Goal: Information Seeking & Learning: Check status

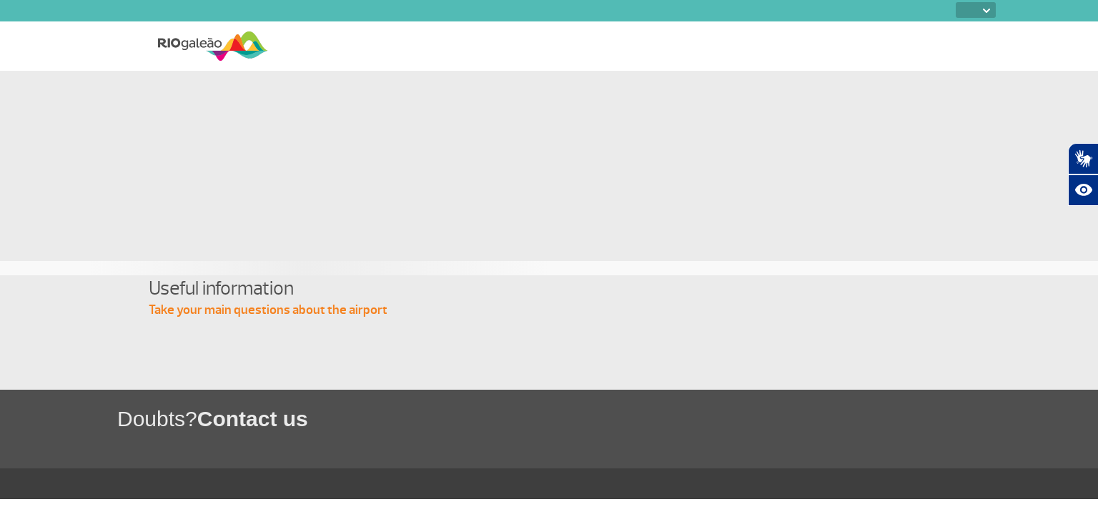
select select
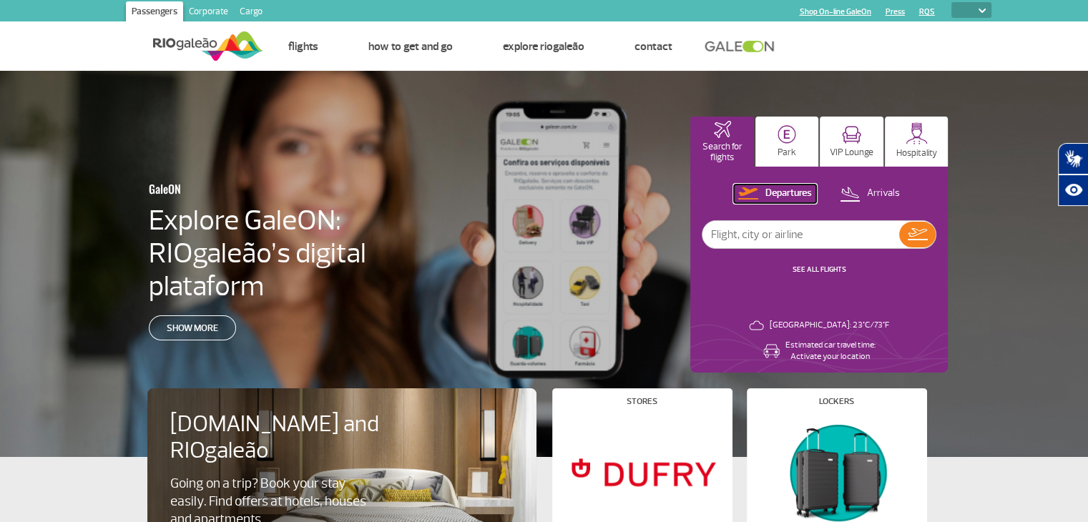
click at [785, 193] on p "Departures" at bounding box center [788, 194] width 46 height 14
click at [786, 227] on input "text" at bounding box center [800, 234] width 197 height 27
type input "[GEOGRAPHIC_DATA]"
click at [912, 234] on img at bounding box center [917, 234] width 20 height 12
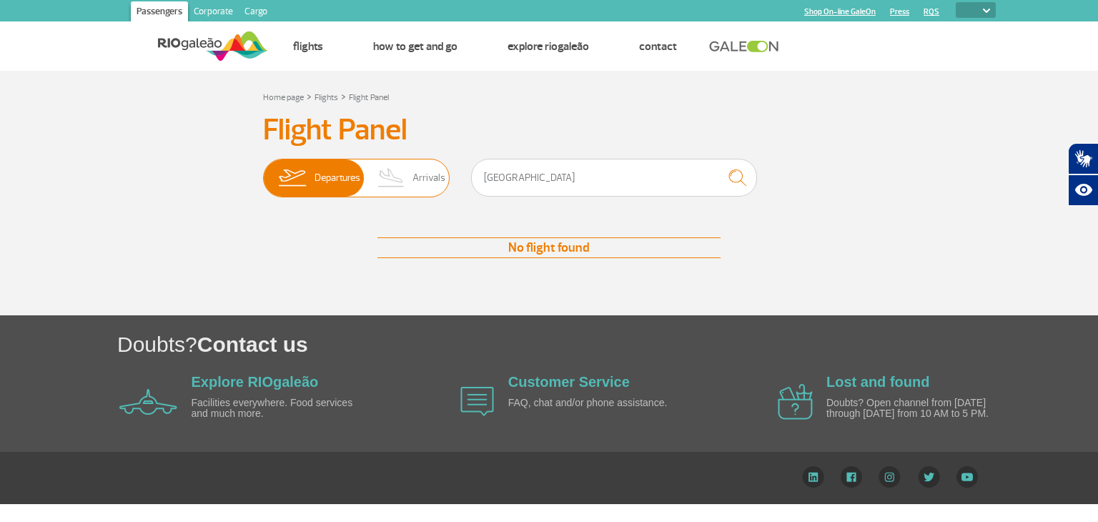
click at [317, 182] on span "Departures" at bounding box center [338, 177] width 46 height 37
click at [263, 171] on input "Departures Arrivals" at bounding box center [263, 171] width 0 height 0
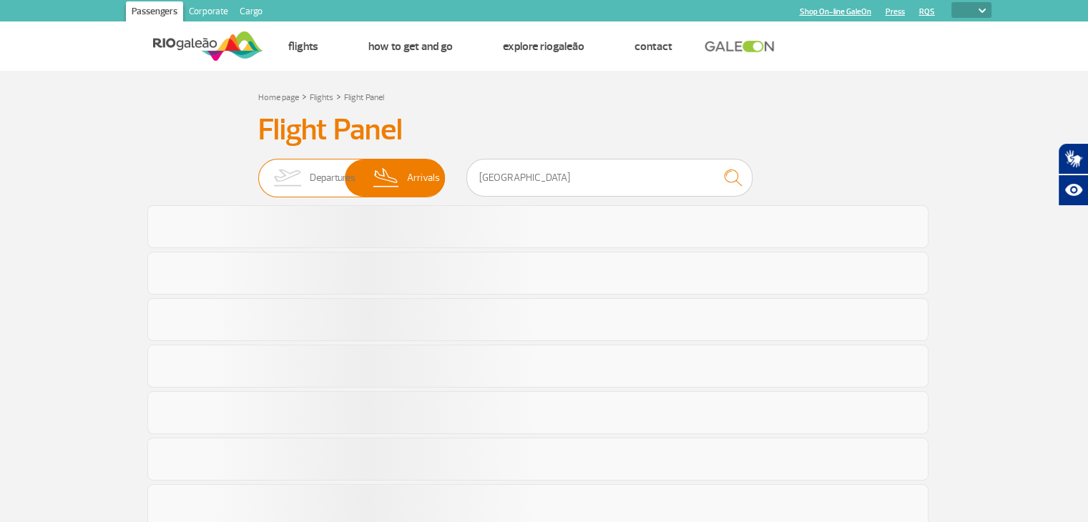
click at [406, 176] on img at bounding box center [386, 177] width 42 height 37
click at [258, 171] on input "Departures Arrivals" at bounding box center [258, 171] width 0 height 0
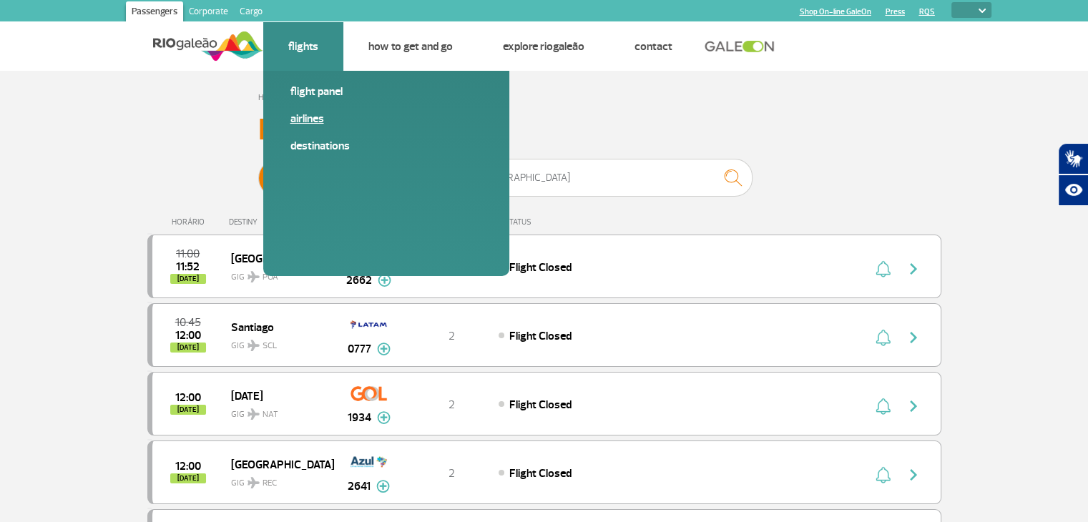
click at [303, 119] on link "Airlines" at bounding box center [386, 119] width 192 height 16
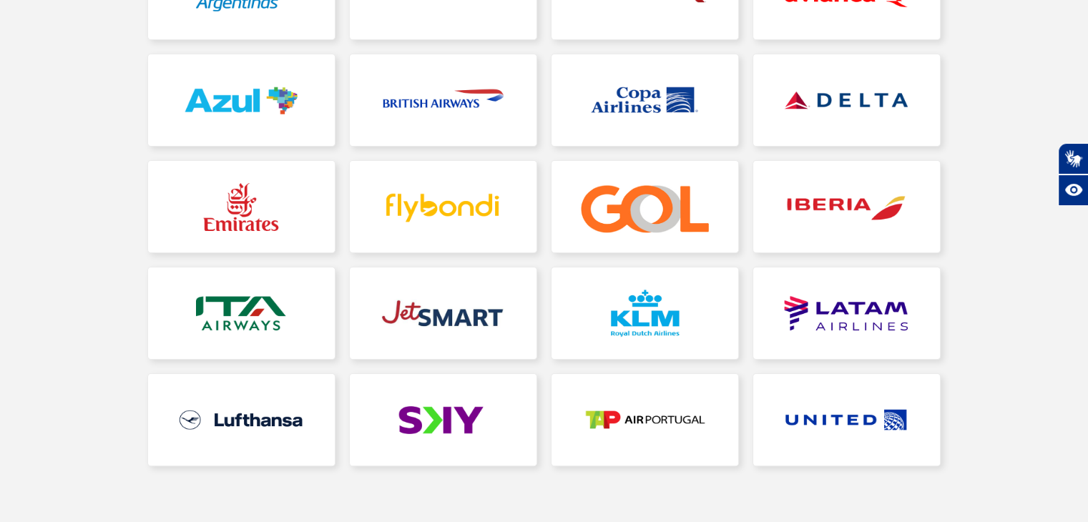
scroll to position [358, 0]
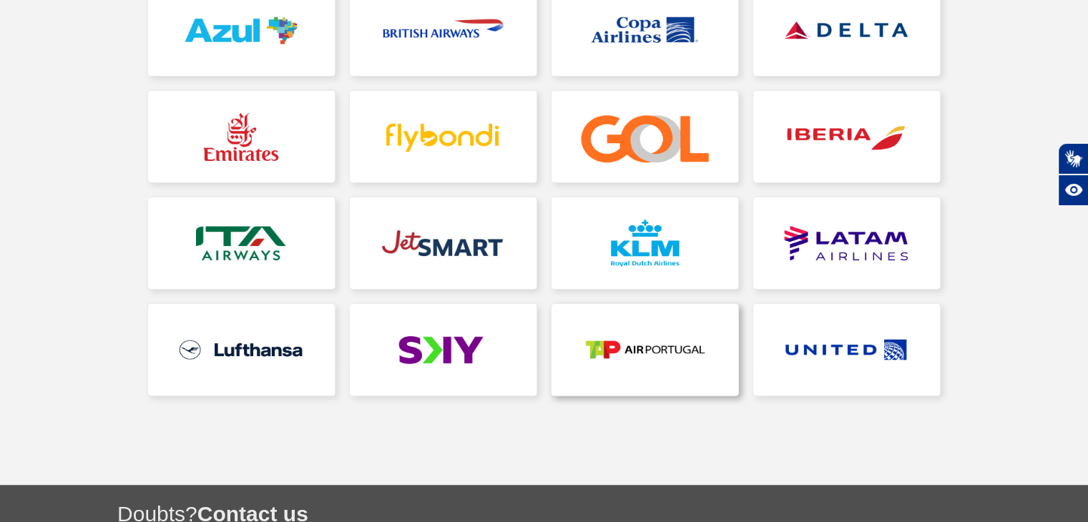
click at [655, 350] on link at bounding box center [644, 350] width 187 height 92
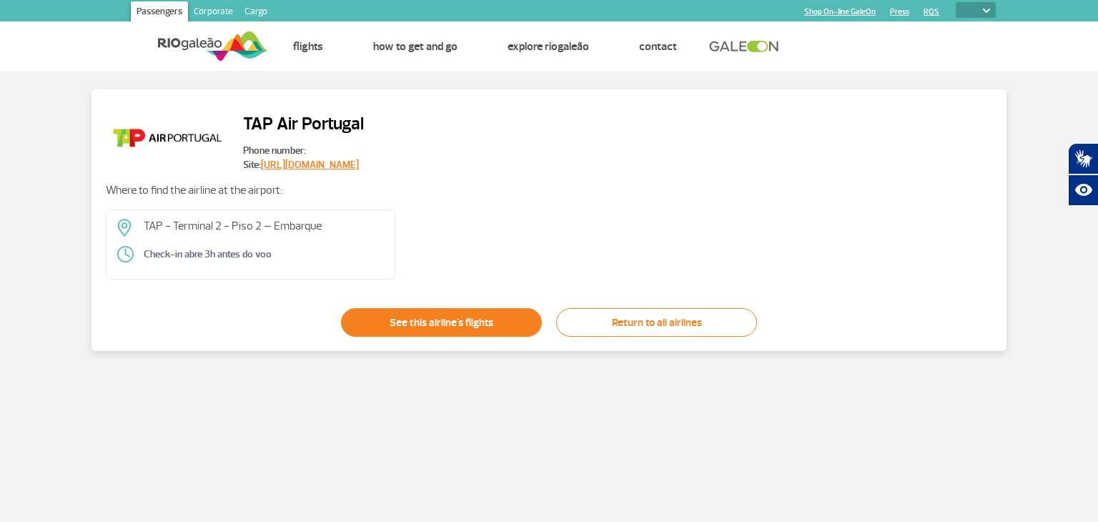
click at [415, 324] on link "See this airline's flights" at bounding box center [441, 322] width 201 height 29
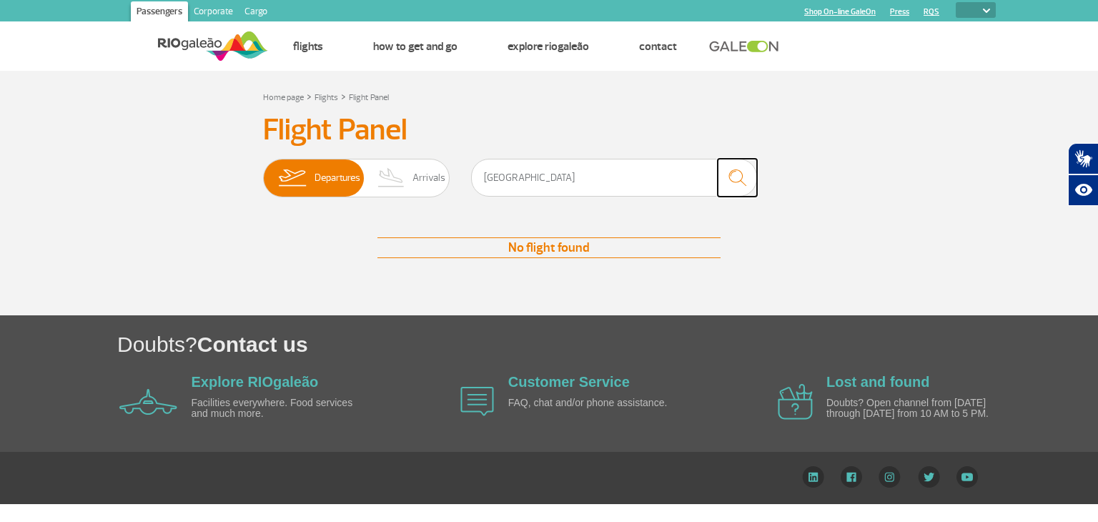
click at [738, 178] on img "submit" at bounding box center [737, 177] width 31 height 29
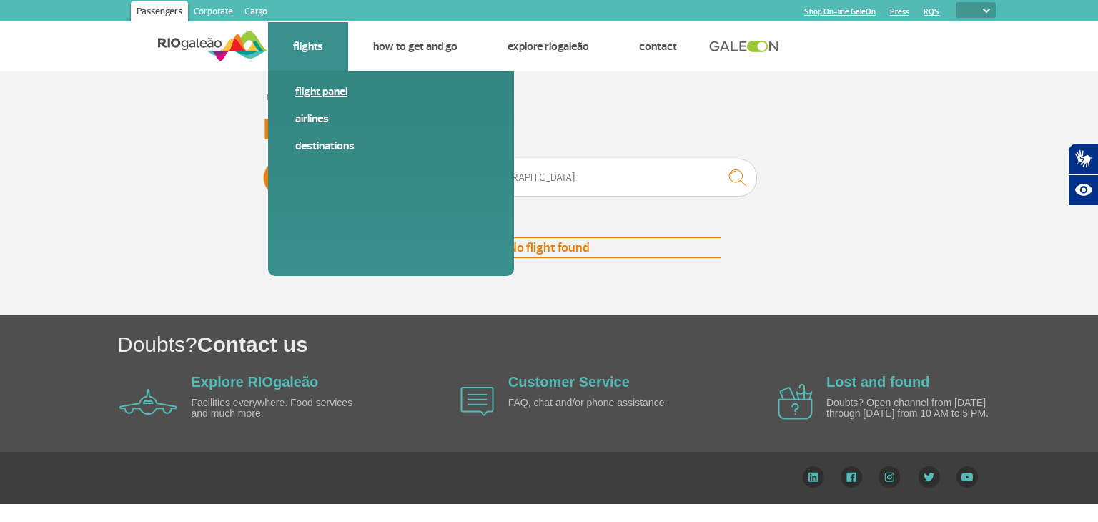
click at [318, 89] on link "Flight panel" at bounding box center [391, 92] width 192 height 16
click at [323, 146] on link "Destinations" at bounding box center [391, 146] width 192 height 16
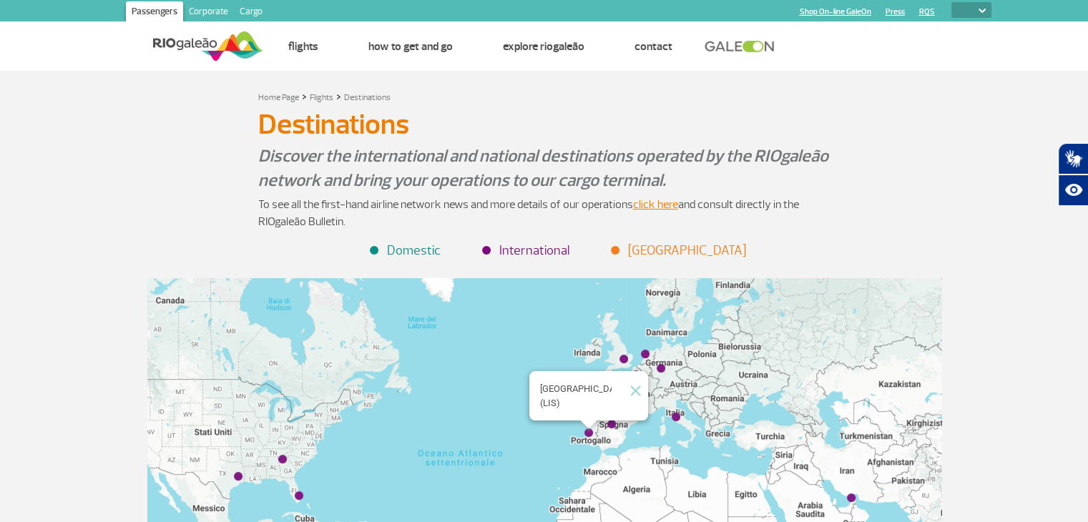
click at [586, 433] on img "Lisboa (LIS)" at bounding box center [588, 433] width 9 height 9
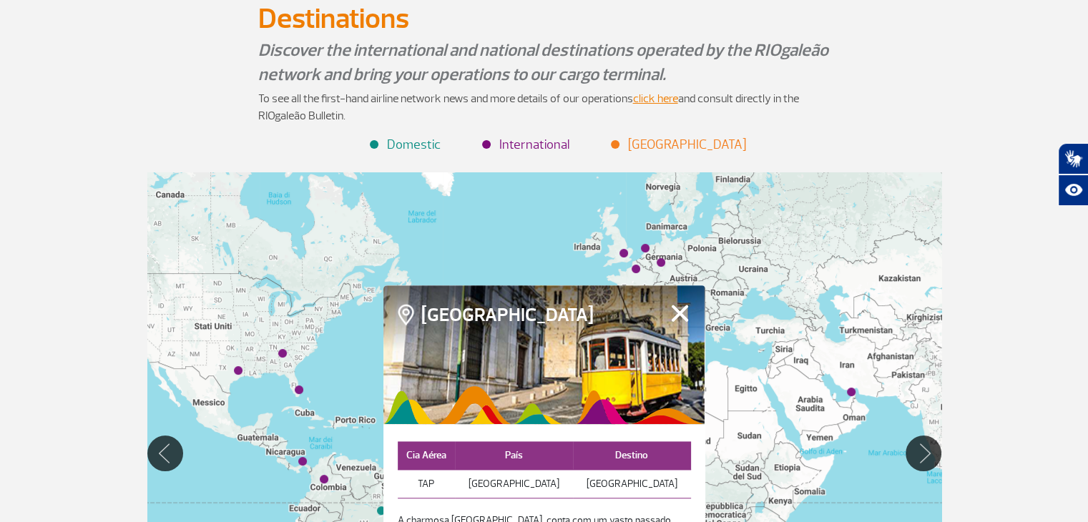
scroll to position [72, 0]
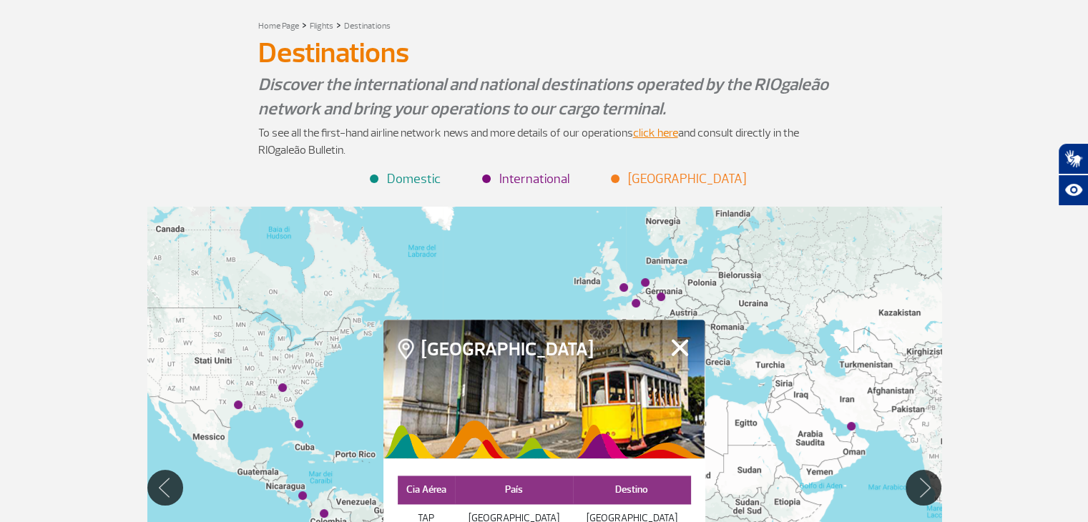
click at [682, 357] on button "Fechar" at bounding box center [680, 347] width 22 height 19
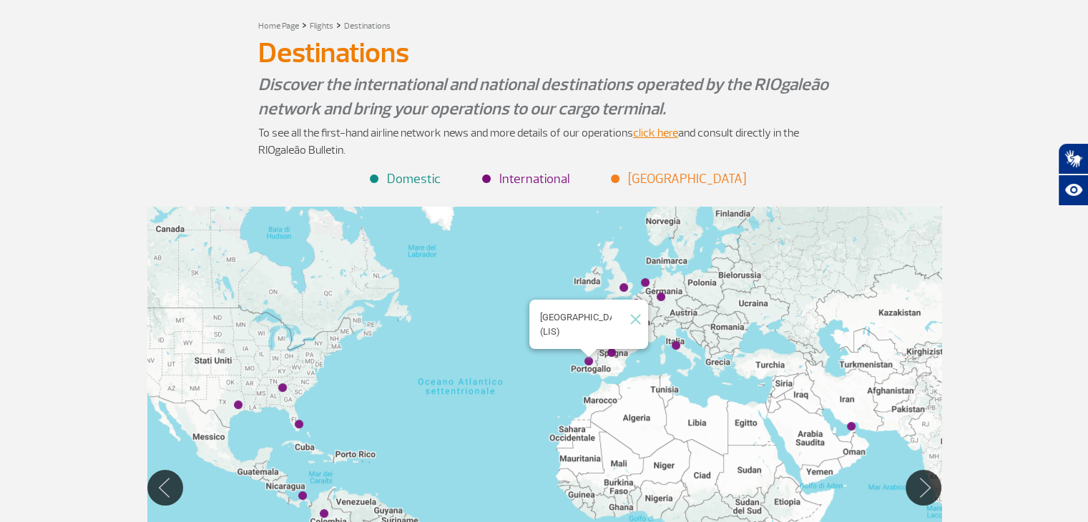
click at [587, 363] on img "Lisboa (LIS)" at bounding box center [588, 362] width 9 height 9
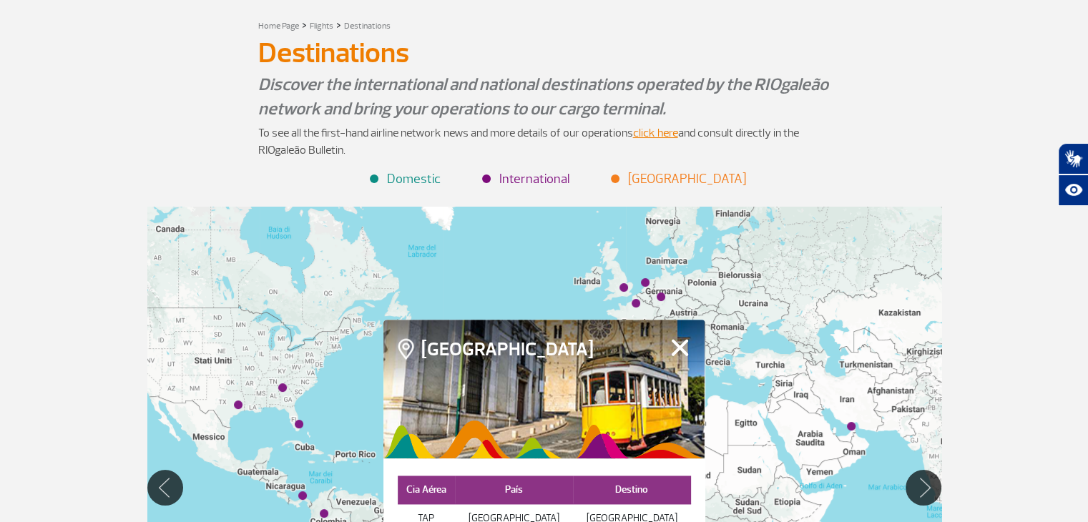
click at [679, 356] on button "Fechar" at bounding box center [680, 347] width 22 height 19
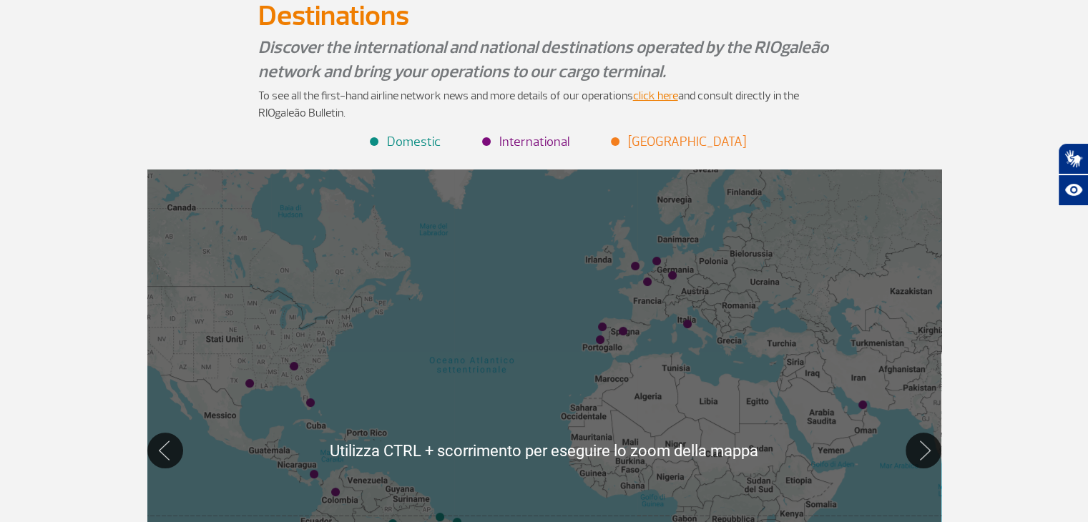
scroll to position [0, 0]
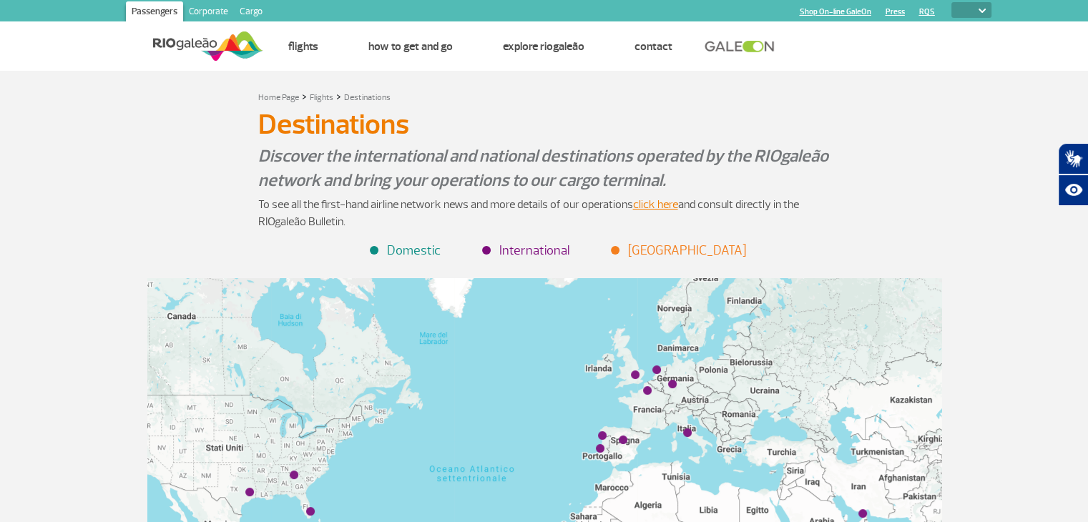
click at [203, 42] on img at bounding box center [208, 46] width 110 height 35
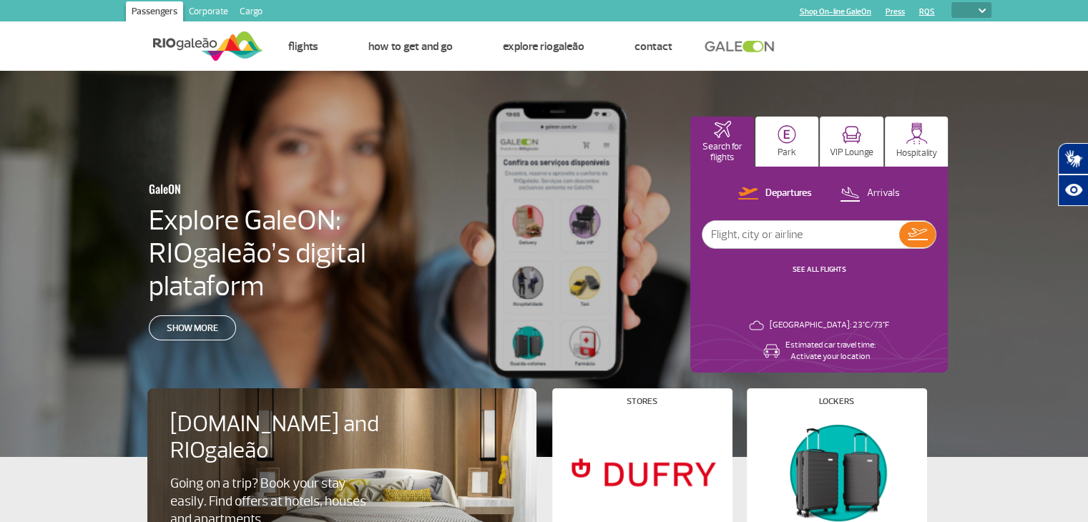
click at [980, 7] on select "PT ENG ESP" at bounding box center [971, 10] width 40 height 16
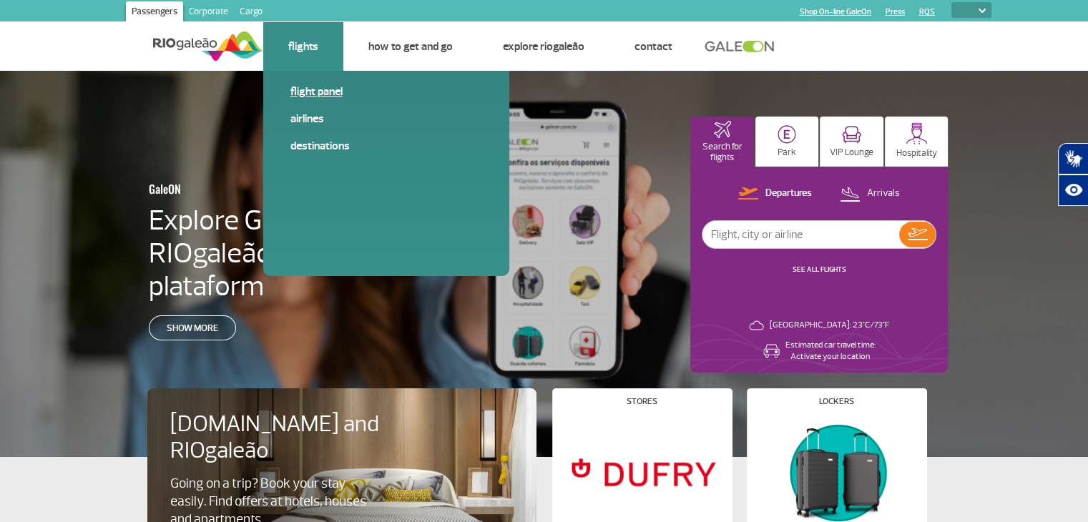
click at [324, 92] on link "Flight panel" at bounding box center [386, 92] width 192 height 16
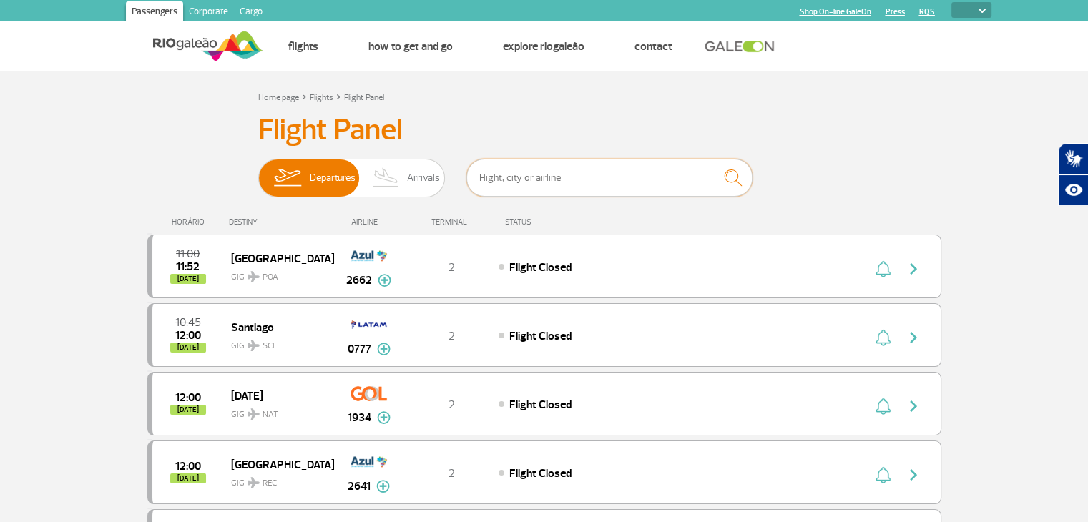
click at [511, 174] on input "text" at bounding box center [609, 178] width 286 height 38
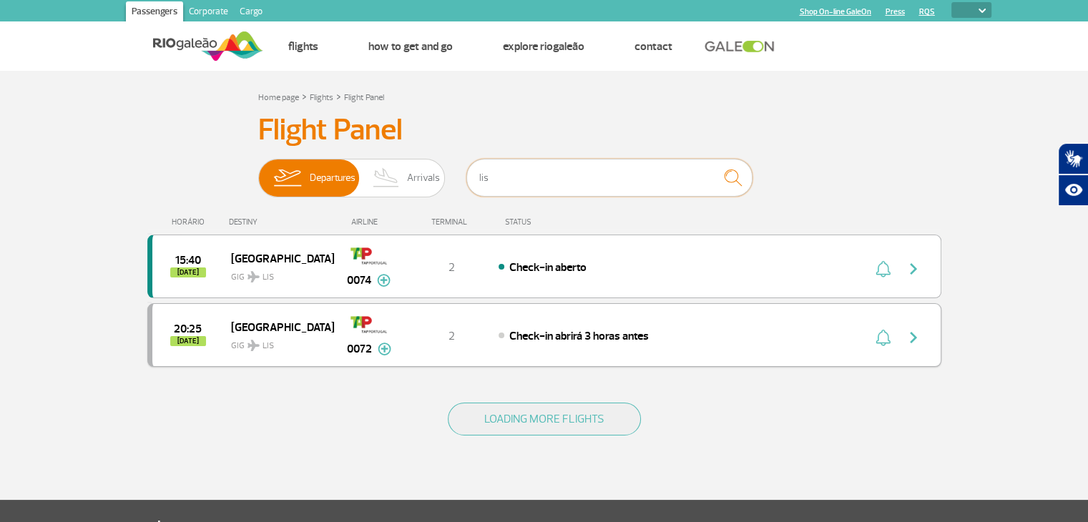
type input "lis"
click at [192, 337] on span "[DATE]" at bounding box center [188, 341] width 36 height 10
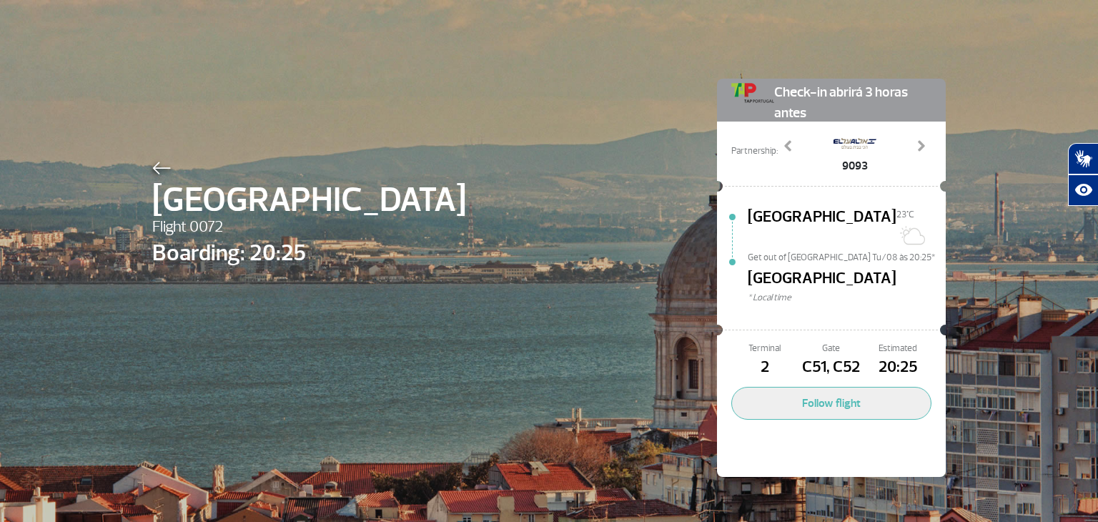
click at [157, 167] on img at bounding box center [161, 168] width 19 height 13
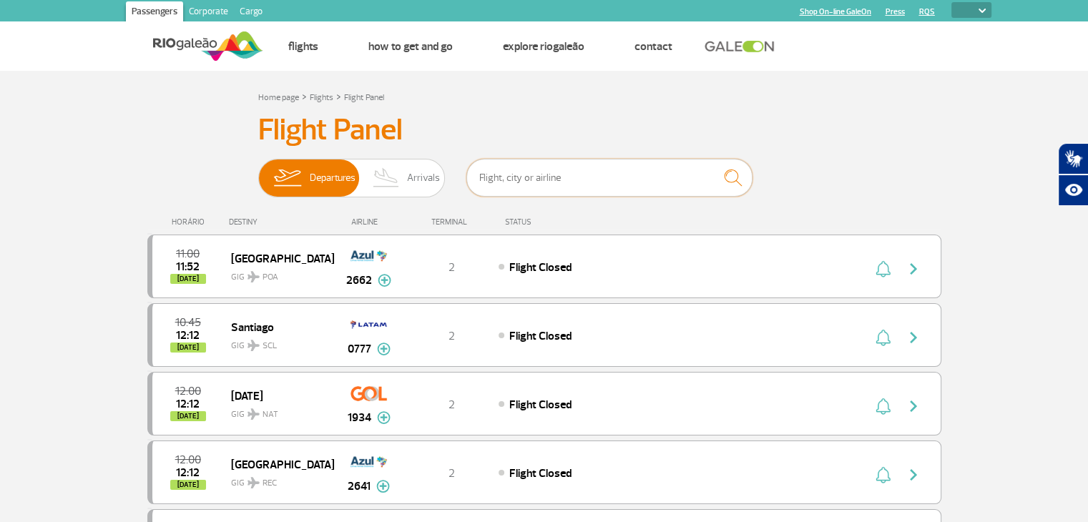
click at [521, 181] on input "text" at bounding box center [609, 178] width 286 height 38
type input "lis"
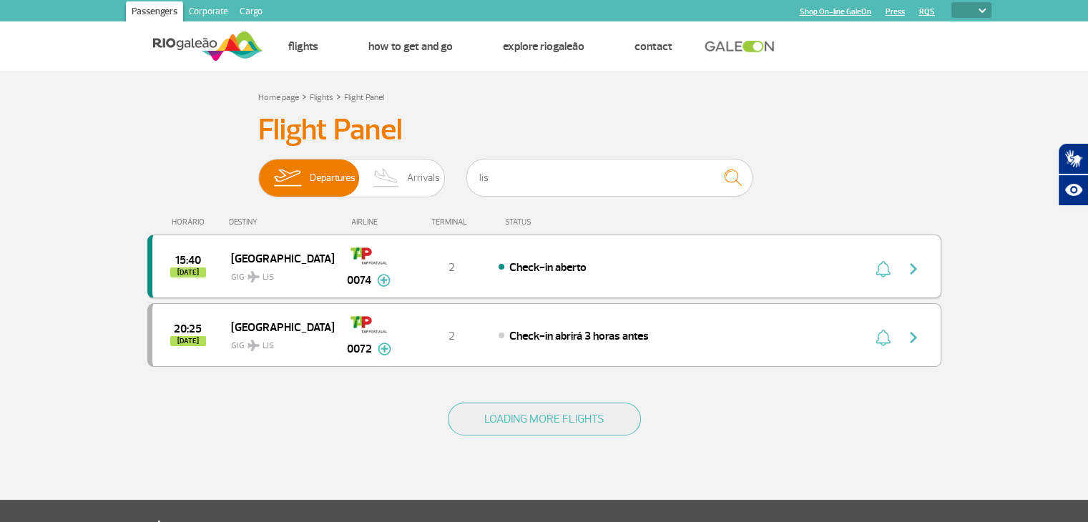
click at [194, 258] on span "15:40" at bounding box center [188, 260] width 26 height 10
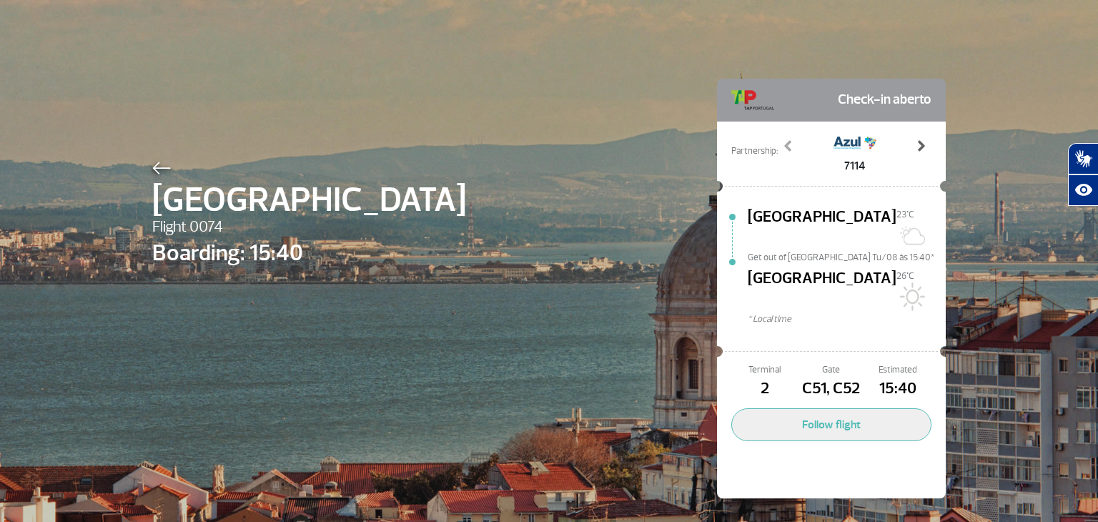
click at [919, 144] on span at bounding box center [921, 146] width 14 height 14
click at [921, 146] on span at bounding box center [921, 146] width 14 height 14
click at [917, 147] on span at bounding box center [921, 146] width 14 height 14
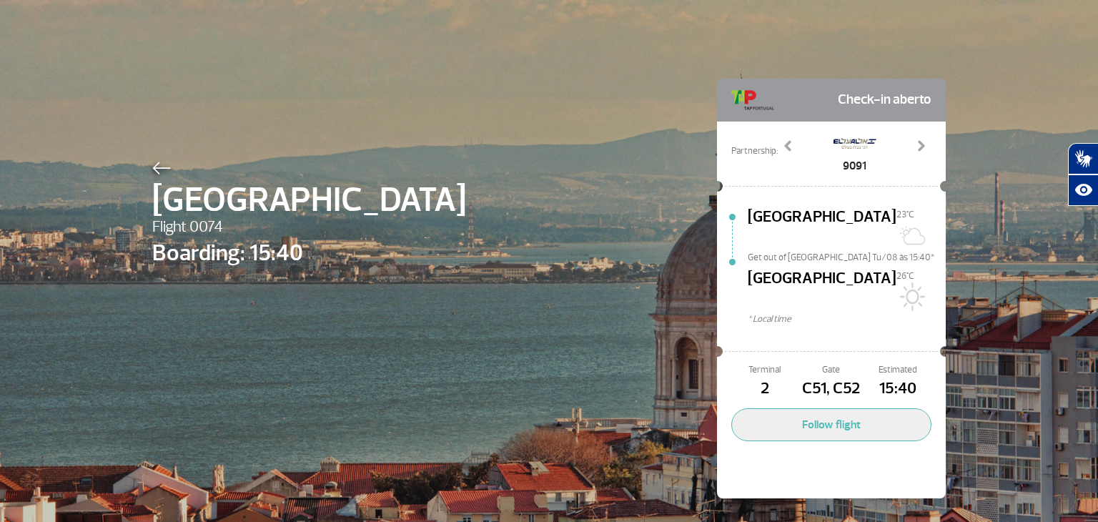
click at [152, 164] on img at bounding box center [161, 168] width 19 height 13
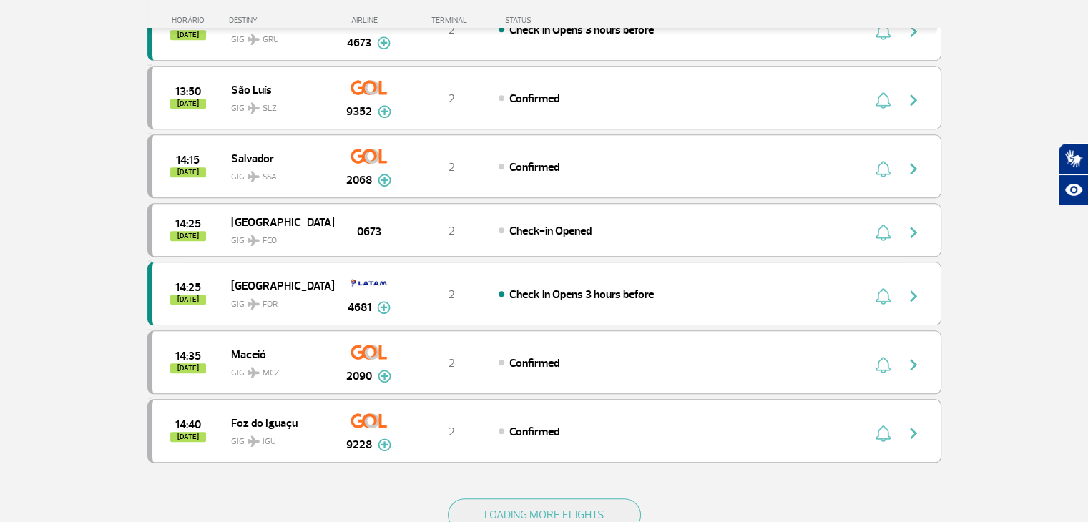
scroll to position [1144, 0]
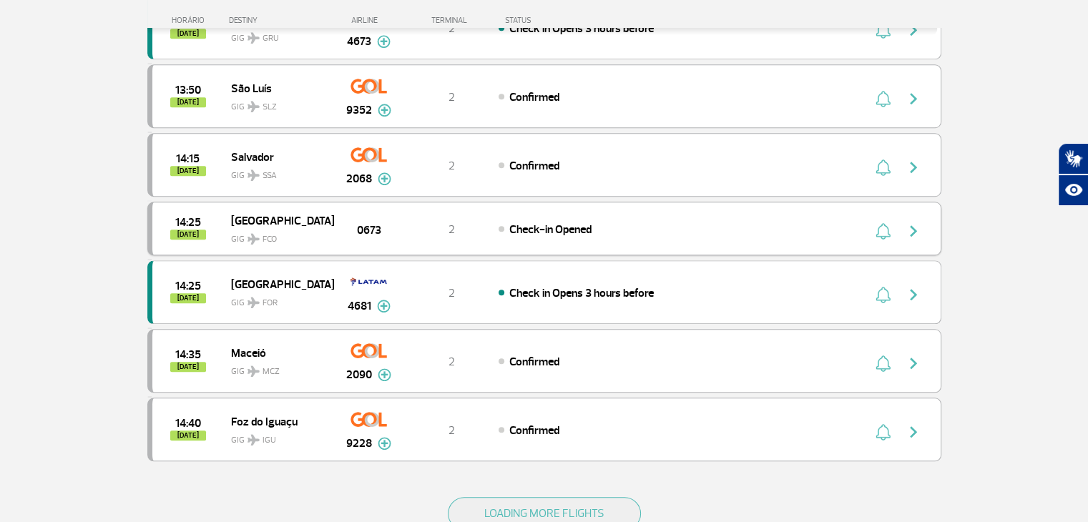
click at [186, 217] on span "14:25" at bounding box center [188, 222] width 26 height 10
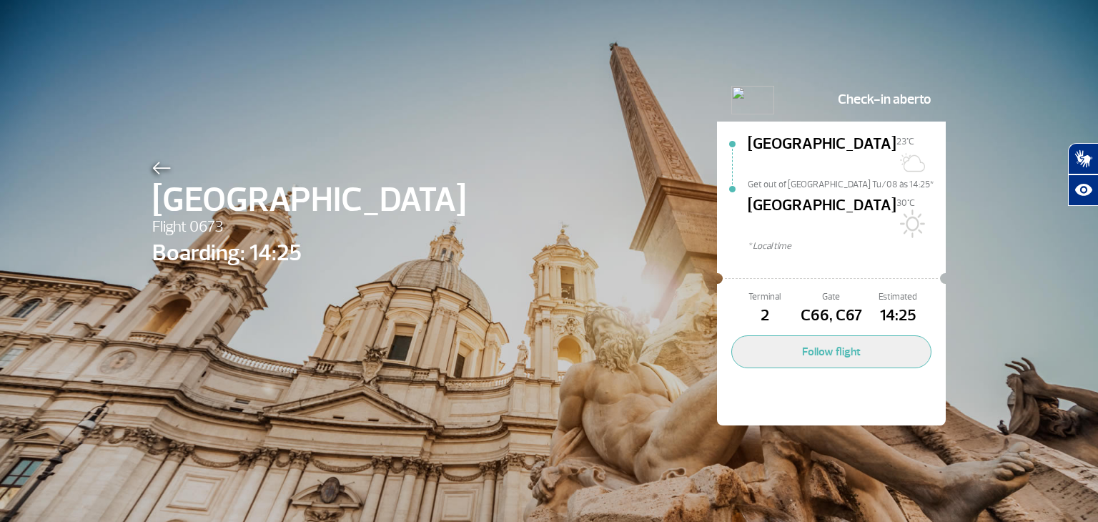
click at [152, 162] on img at bounding box center [161, 168] width 19 height 13
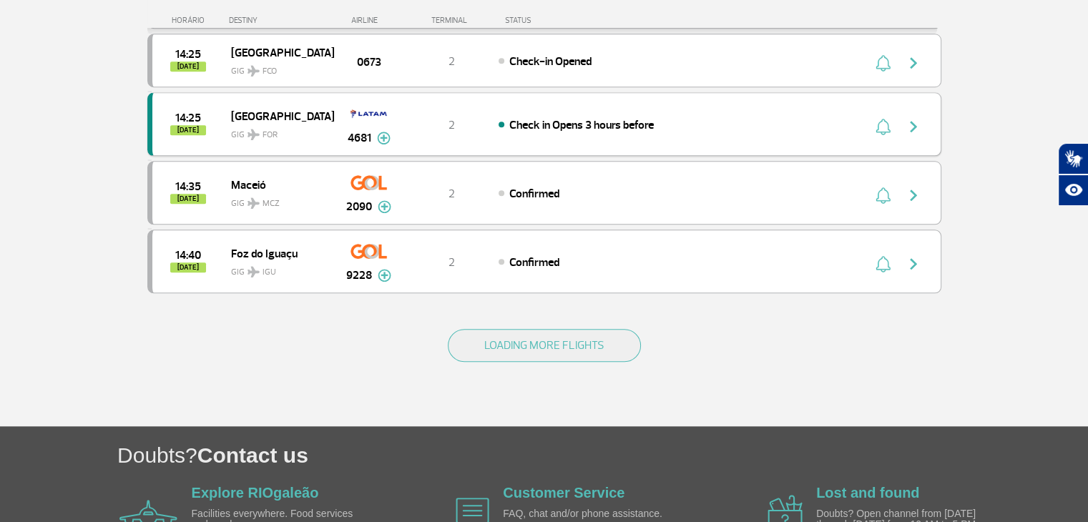
scroll to position [1287, 0]
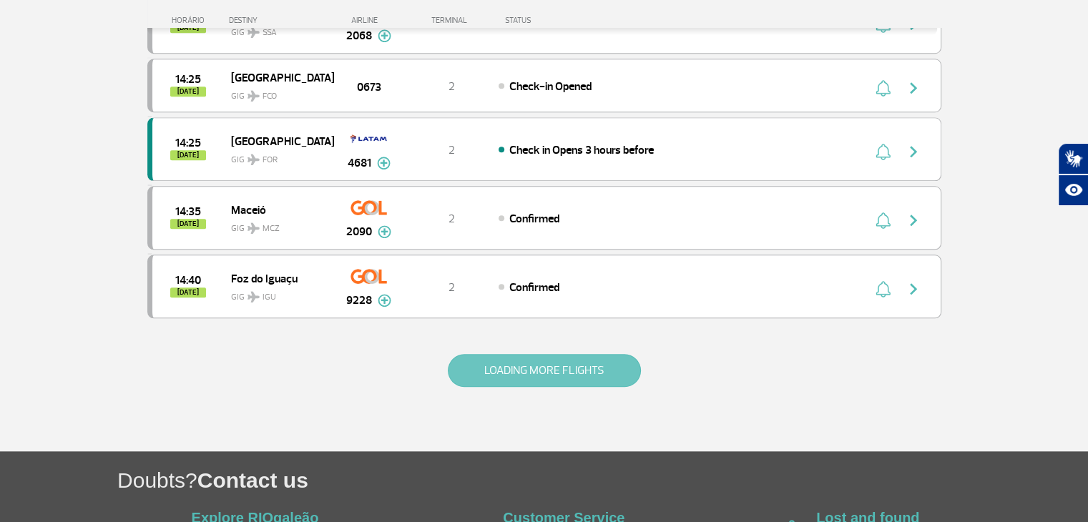
click at [532, 357] on button "LOADING MORE FLIGHTS" at bounding box center [544, 370] width 193 height 33
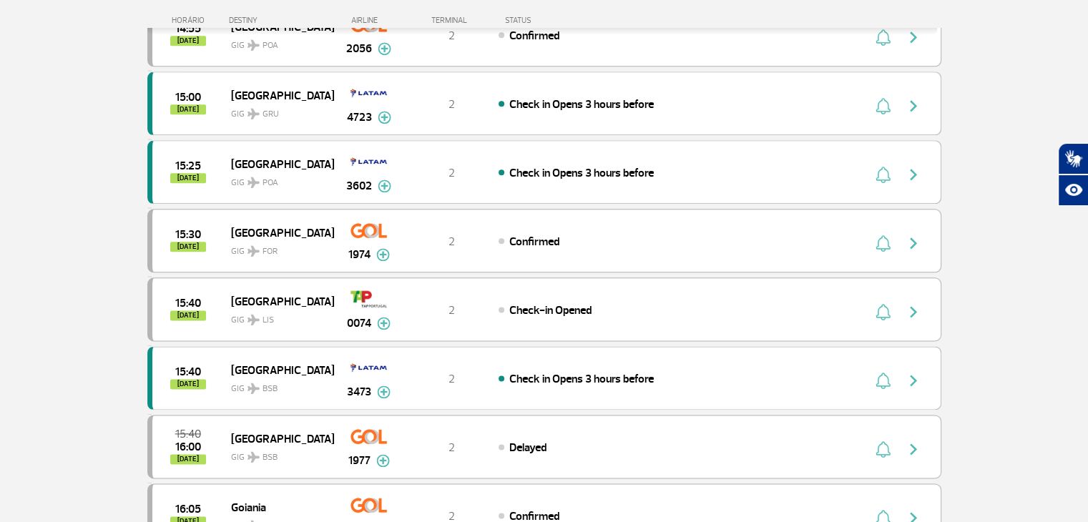
scroll to position [1788, 0]
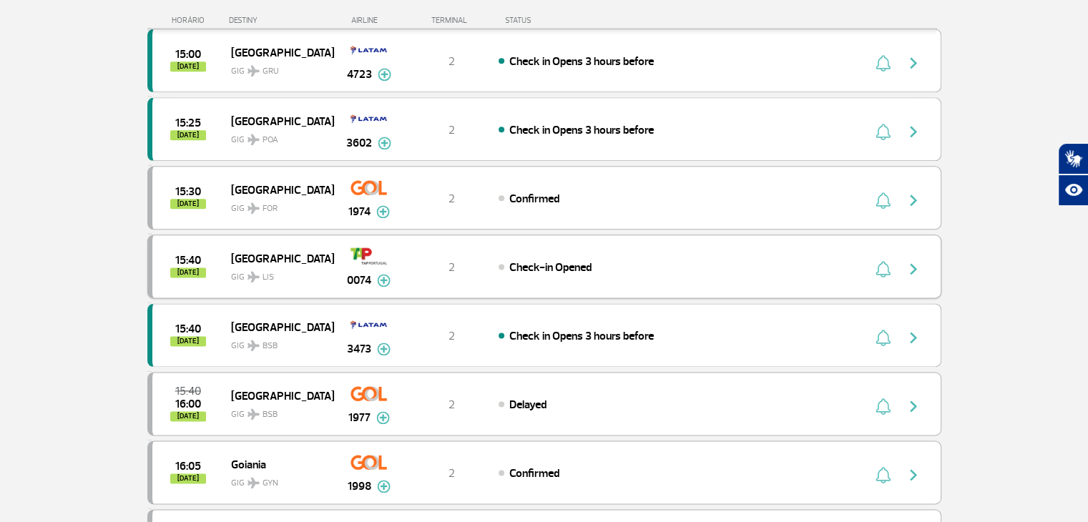
click at [909, 260] on img "button" at bounding box center [912, 268] width 17 height 17
